Goal: Task Accomplishment & Management: Manage account settings

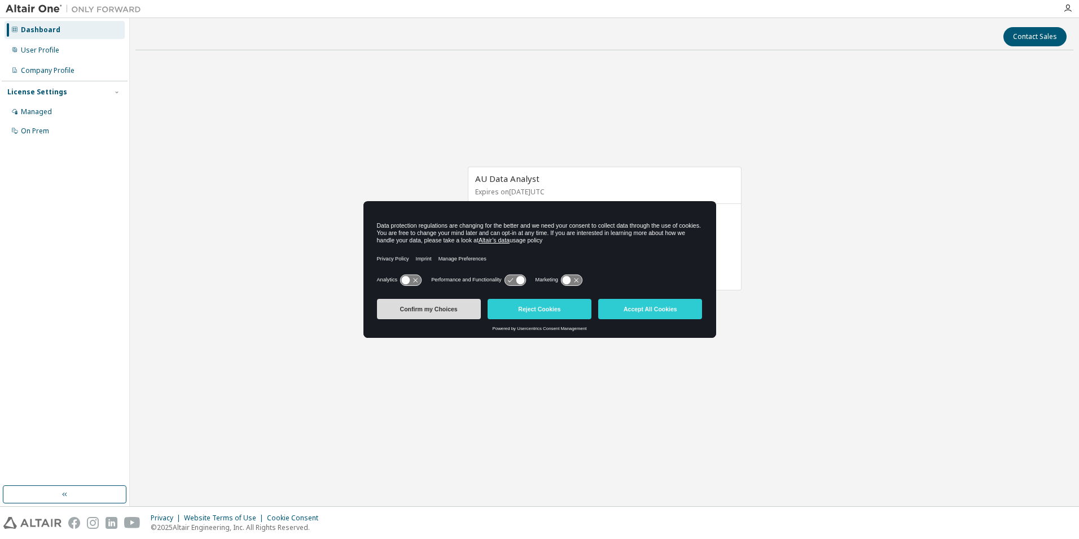
click at [433, 307] on button "Confirm my Choices" at bounding box center [429, 309] width 104 height 20
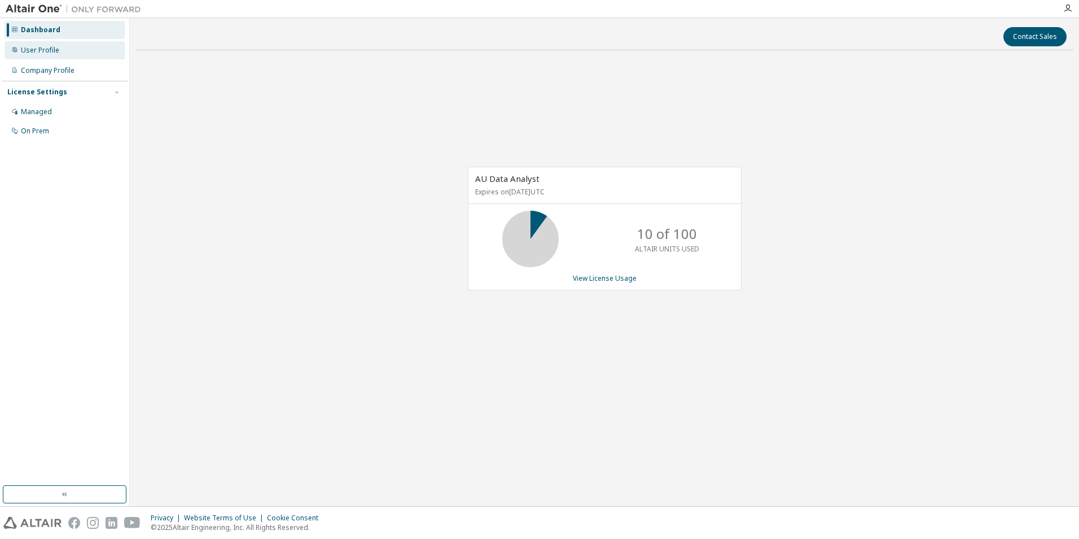
click at [40, 53] on div "User Profile" at bounding box center [40, 50] width 38 height 9
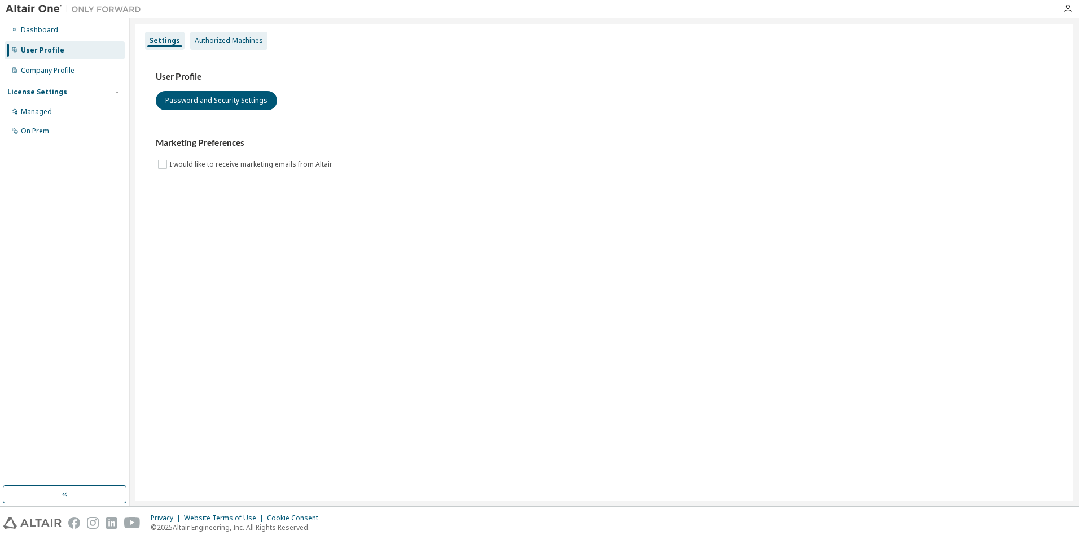
click at [216, 36] on div "Authorized Machines" at bounding box center [229, 40] width 68 height 9
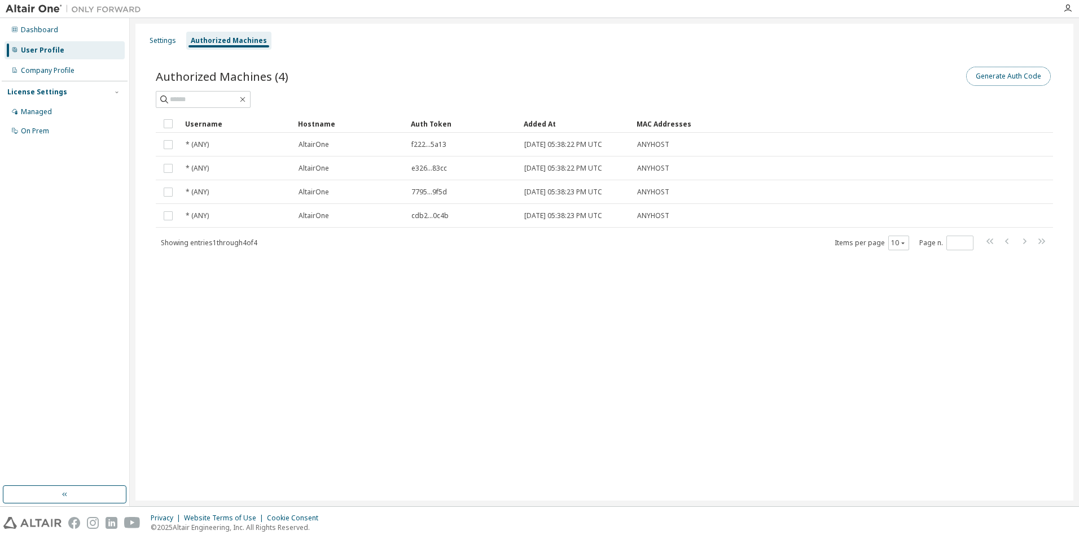
click at [1004, 80] on button "Generate Auth Code" at bounding box center [1008, 76] width 85 height 19
